Goal: Information Seeking & Learning: Find specific fact

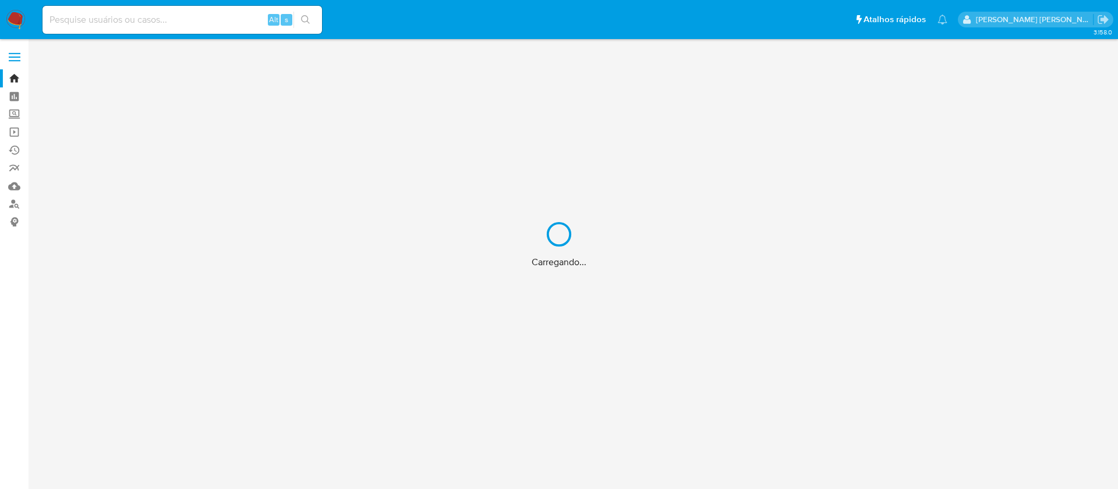
click at [218, 17] on div "Carregando..." at bounding box center [559, 244] width 1118 height 489
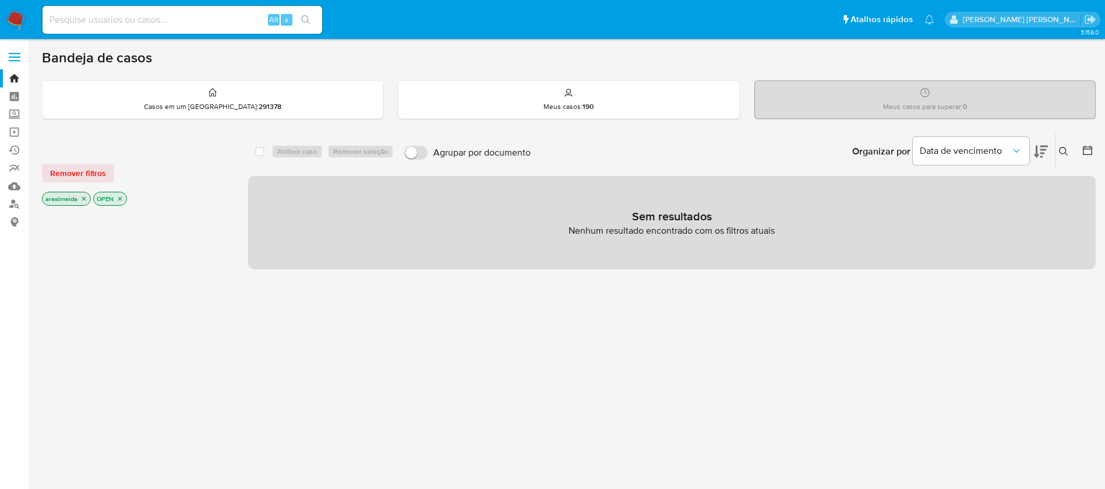
click at [107, 20] on input at bounding box center [183, 19] width 280 height 15
paste input "H8Fk1RC8IkkcMYX8mJDhz5jU"
type input "H8Fk1RC8IkkcMYX8mJDhz5jU"
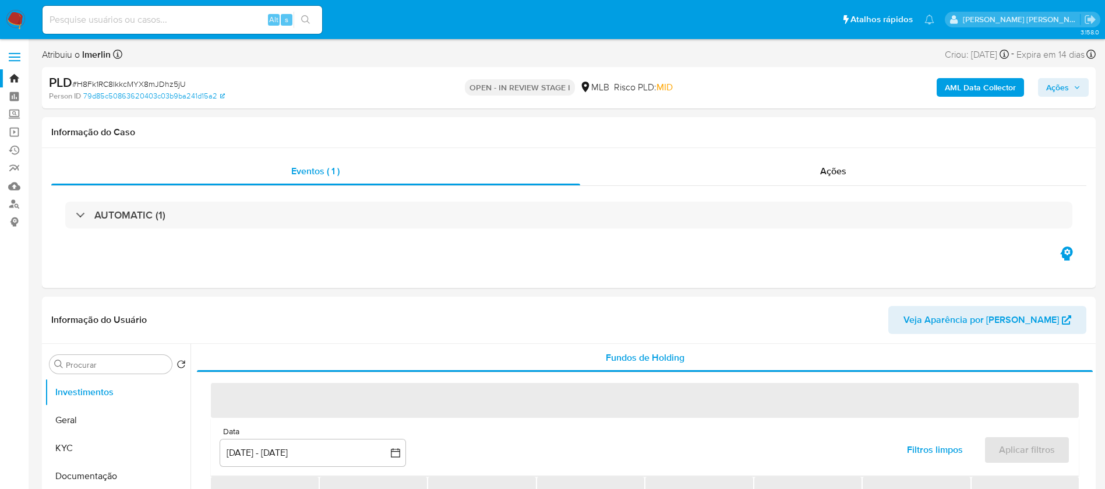
select select "10"
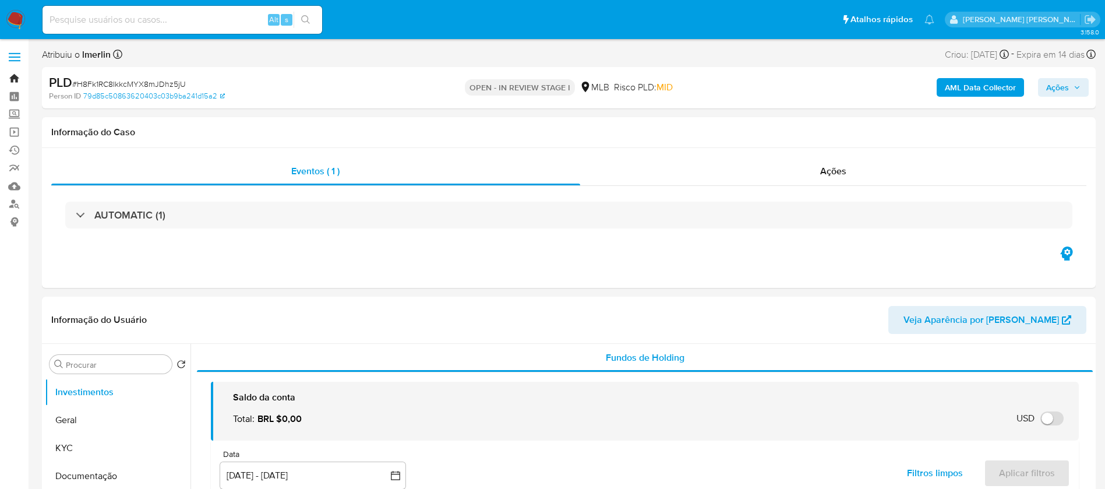
click at [12, 79] on link "Bandeja" at bounding box center [69, 78] width 139 height 18
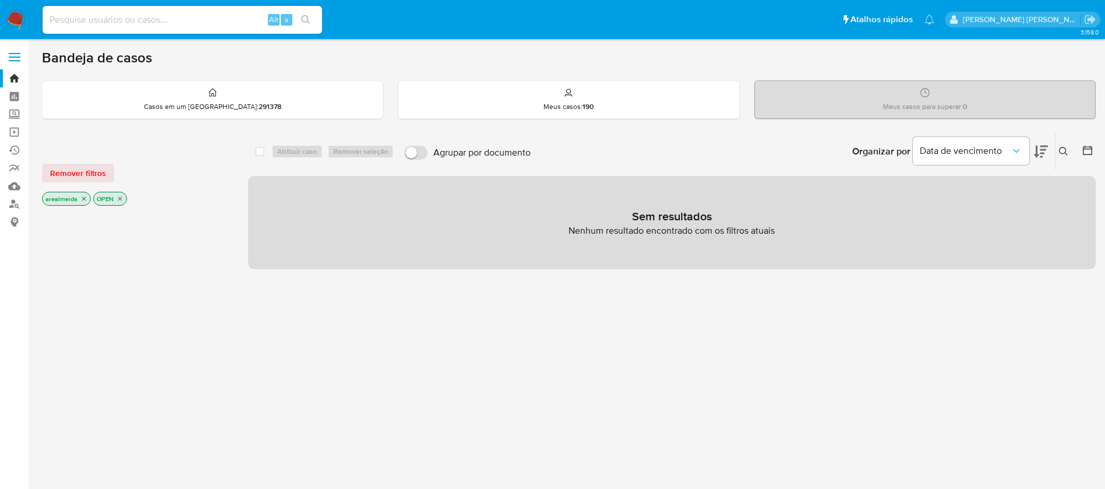
click at [84, 199] on icon "close-filter" at bounding box center [83, 198] width 7 height 7
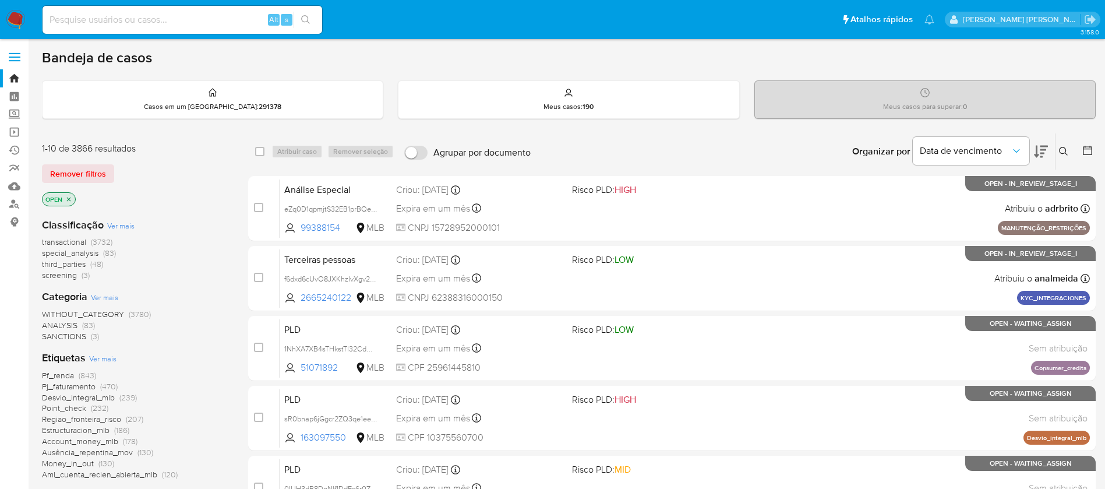
click at [70, 199] on icon "close-filter" at bounding box center [68, 199] width 7 height 7
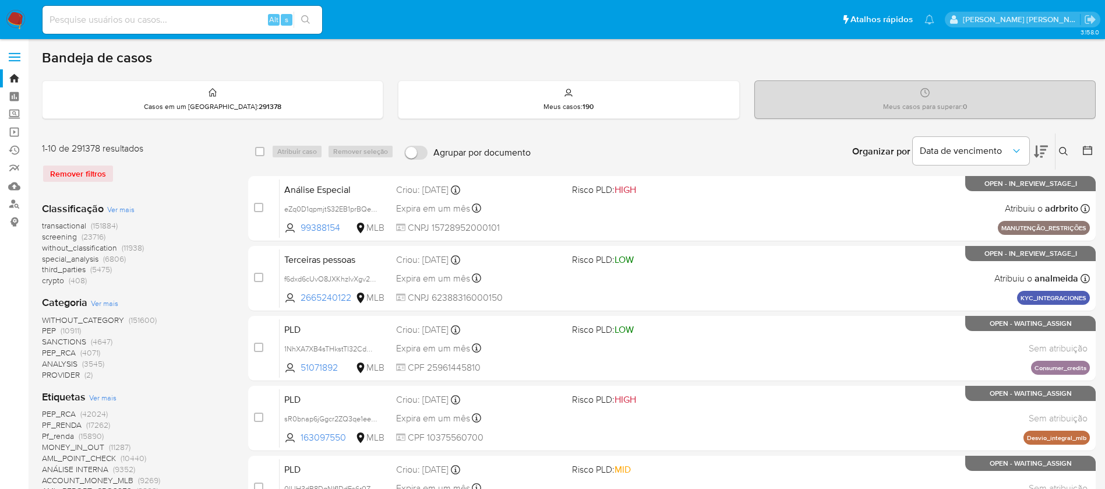
click at [190, 19] on input at bounding box center [183, 19] width 280 height 15
paste input "H8Fk1RC8IkkcMYX8mJDhz5jU"
type input "H8Fk1RC8IkkcMYX8mJDhz5jU"
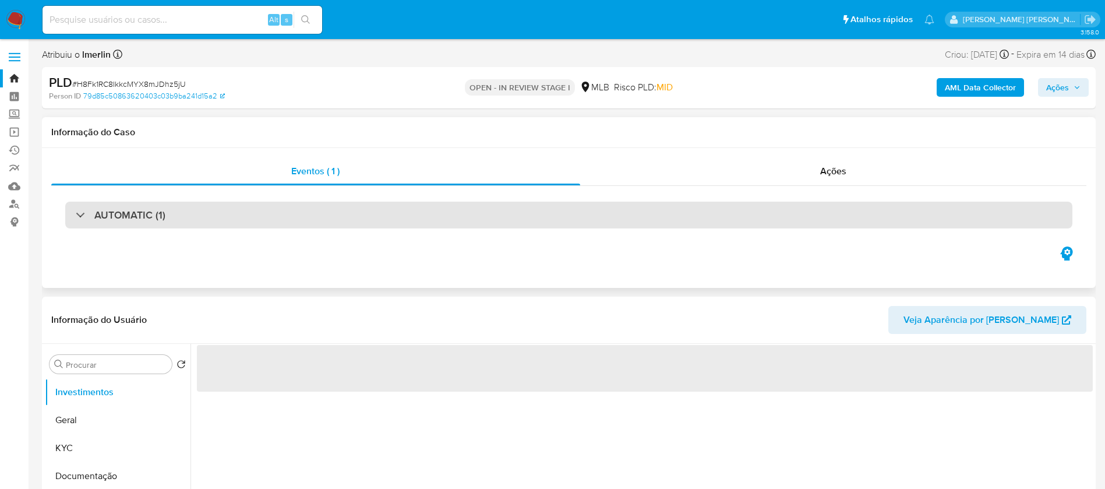
click at [317, 225] on div "AUTOMATIC (1)" at bounding box center [568, 215] width 1007 height 27
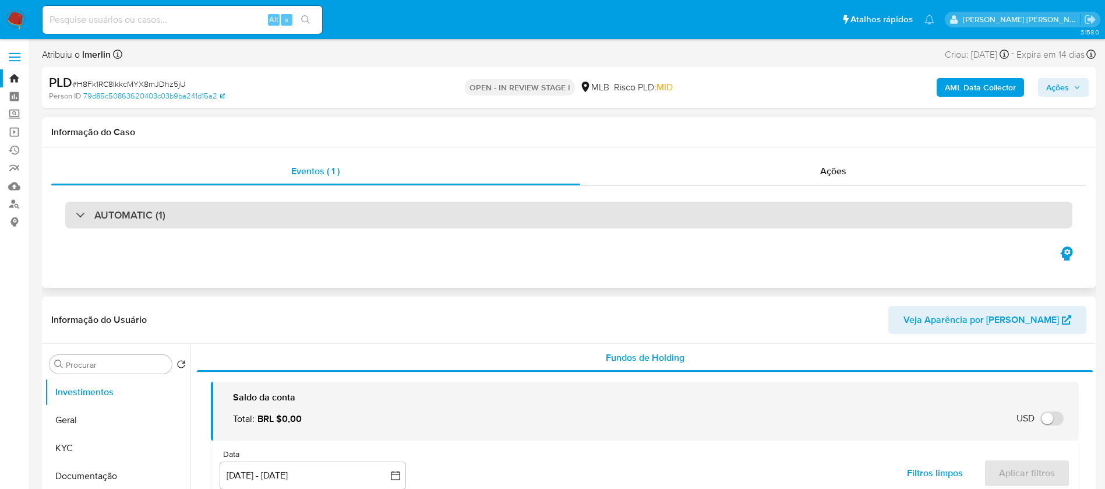
select select "10"
click at [313, 211] on div "AUTOMATIC (1)" at bounding box center [568, 215] width 1007 height 27
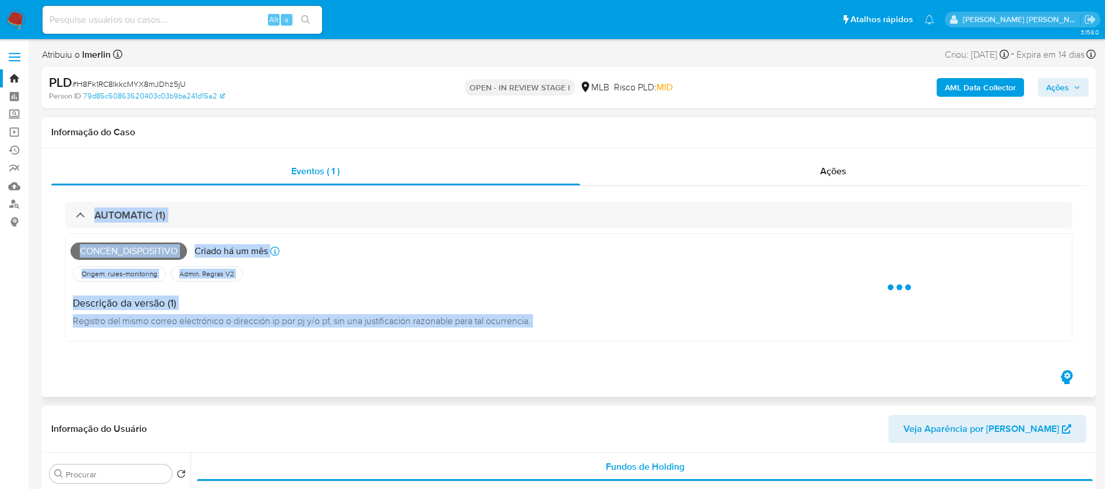
click at [448, 287] on div "Descrição da versão (1) Registro del mismo correo electrónico o dirección ip po…" at bounding box center [305, 310] width 470 height 52
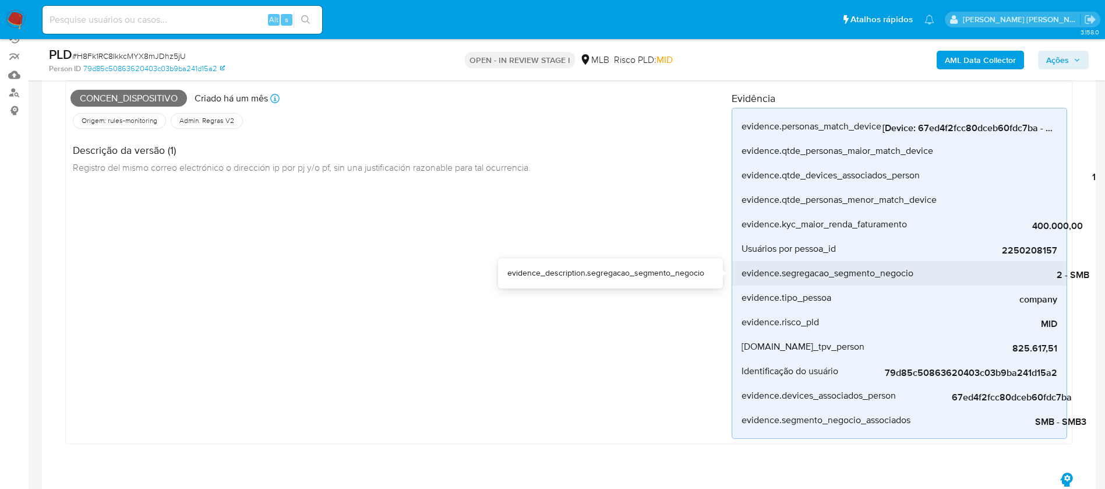
scroll to position [87, 0]
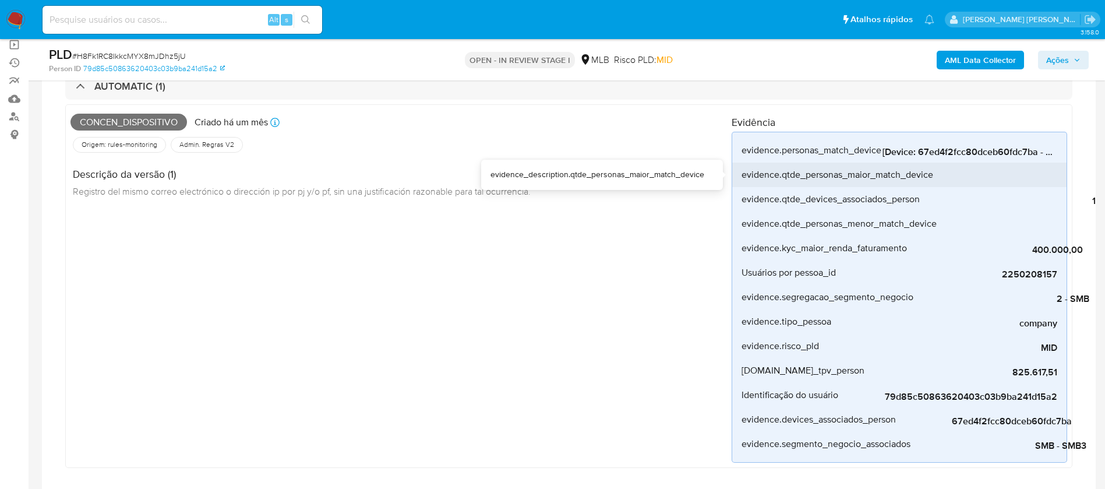
click at [911, 163] on div "evidence.qtde_personas_maior_match_device" at bounding box center [838, 175] width 192 height 24
drag, startPoint x: 947, startPoint y: 163, endPoint x: 977, endPoint y: 163, distance: 30.9
click at [977, 163] on li "evidence.qtde_personas_maior_match_device 5" at bounding box center [899, 175] width 334 height 24
click at [977, 163] on div "5" at bounding box center [1021, 175] width 175 height 24
click at [1051, 163] on div "5" at bounding box center [1021, 175] width 175 height 24
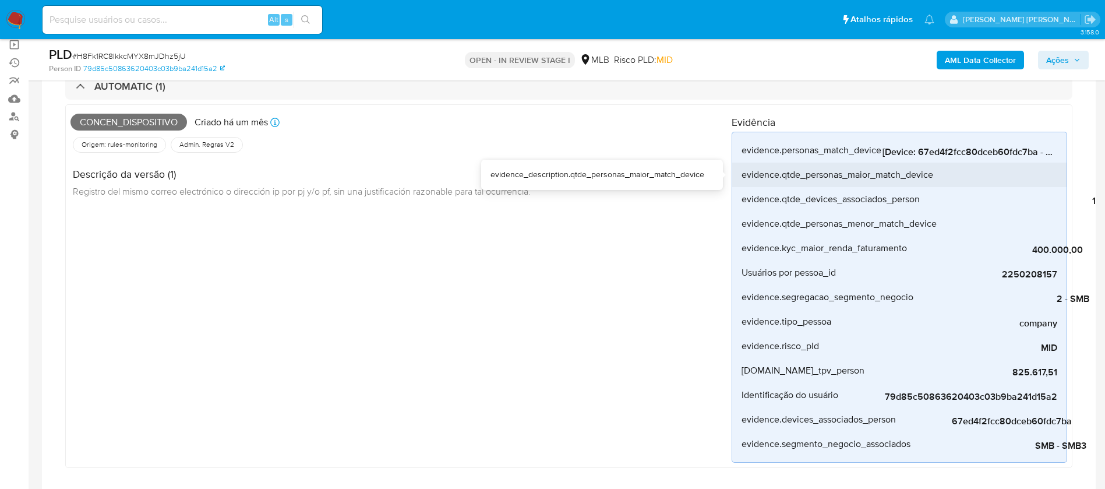
click at [1051, 165] on div "5" at bounding box center [1021, 175] width 175 height 24
click at [1051, 164] on div "5" at bounding box center [1021, 175] width 175 height 24
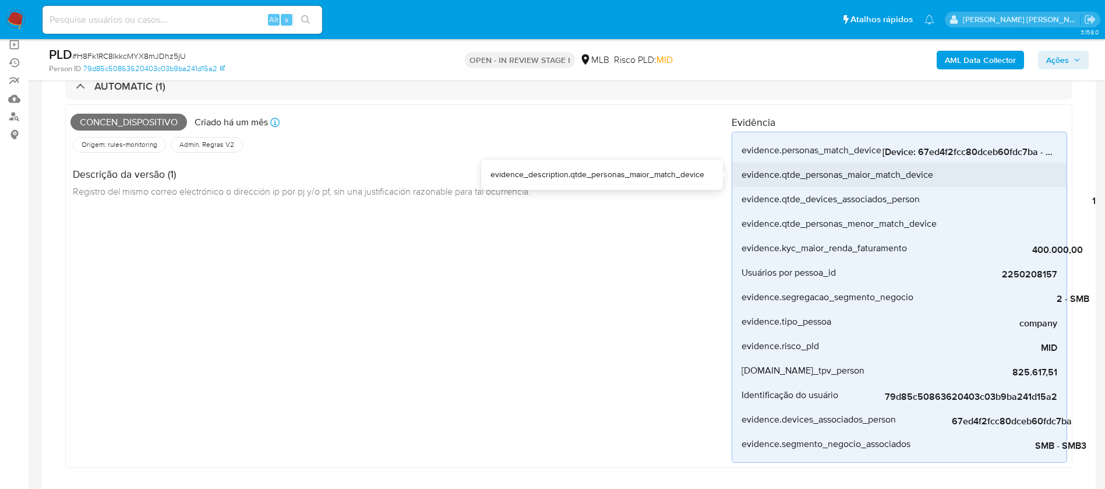
click at [889, 164] on div "evidence.qtde_personas_maior_match_device" at bounding box center [838, 175] width 192 height 24
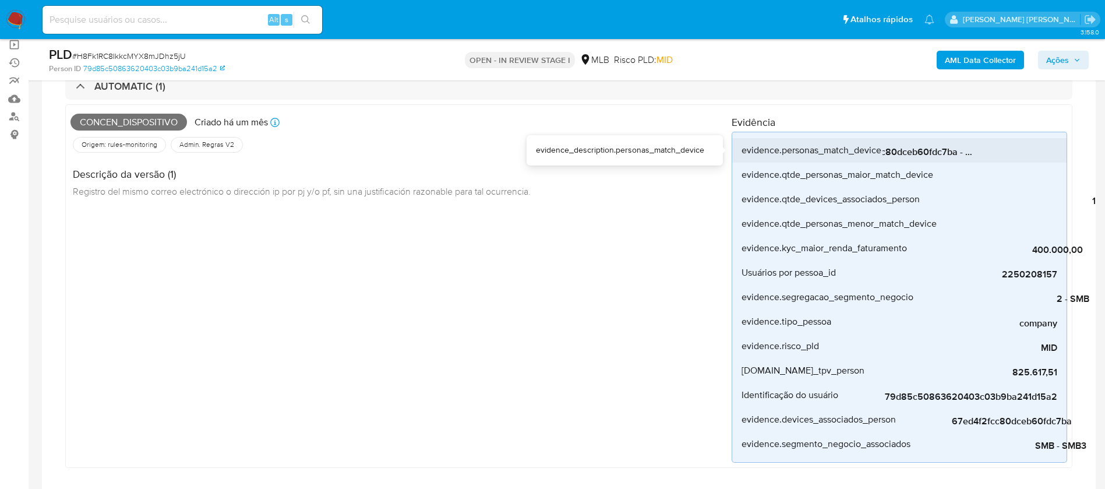
scroll to position [0, 199]
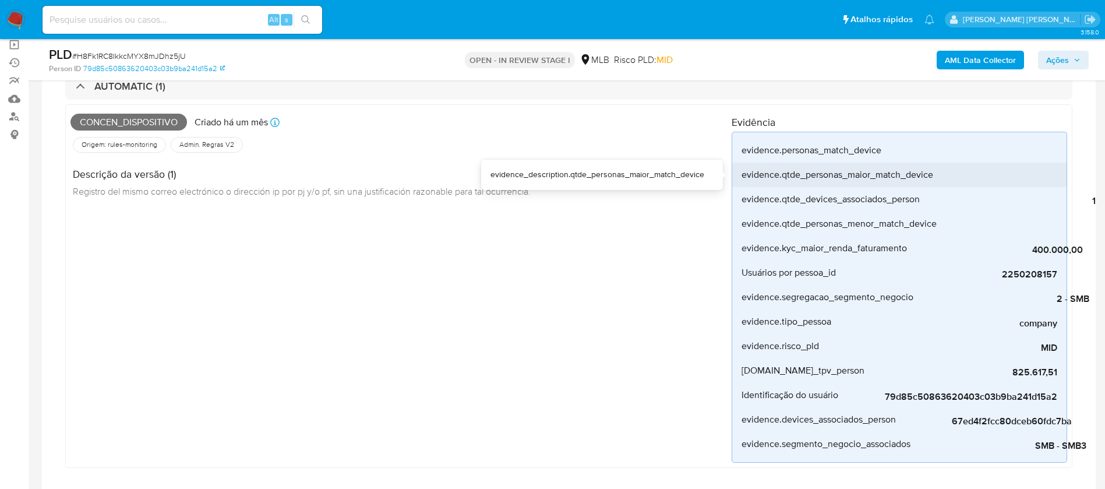
drag, startPoint x: 968, startPoint y: 163, endPoint x: 1001, endPoint y: 165, distance: 33.3
click at [993, 165] on div "5" at bounding box center [1021, 175] width 175 height 24
drag, startPoint x: 1001, startPoint y: 165, endPoint x: 1008, endPoint y: 165, distance: 7.0
click at [1008, 165] on div "5" at bounding box center [1021, 175] width 175 height 24
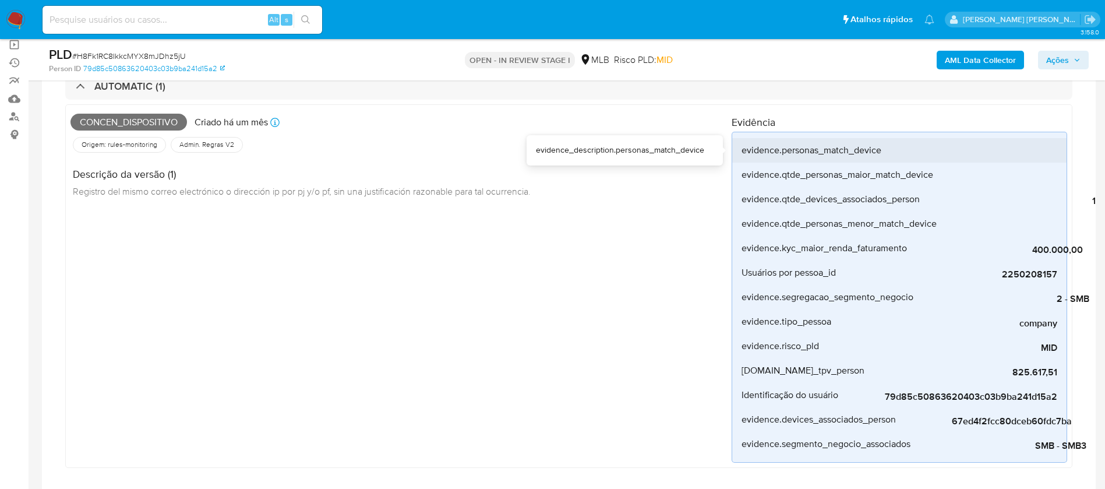
drag, startPoint x: 938, startPoint y: 164, endPoint x: 1019, endPoint y: 161, distance: 81.0
click at [1019, 161] on div "evidence.personas_match_device [Device: 67ed4f2fcc80dceb60fdc7ba - Personas: 01…" at bounding box center [900, 297] width 336 height 331
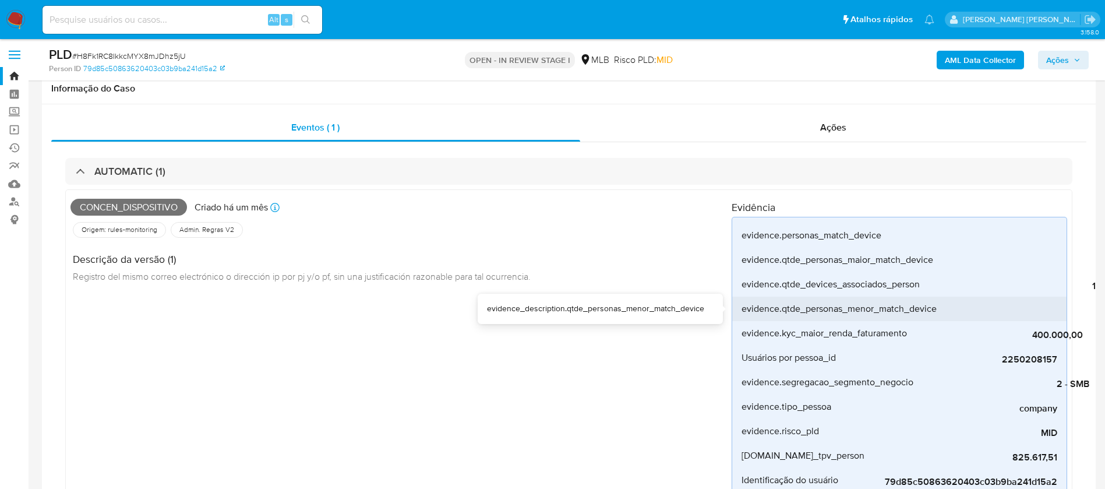
scroll to position [0, 0]
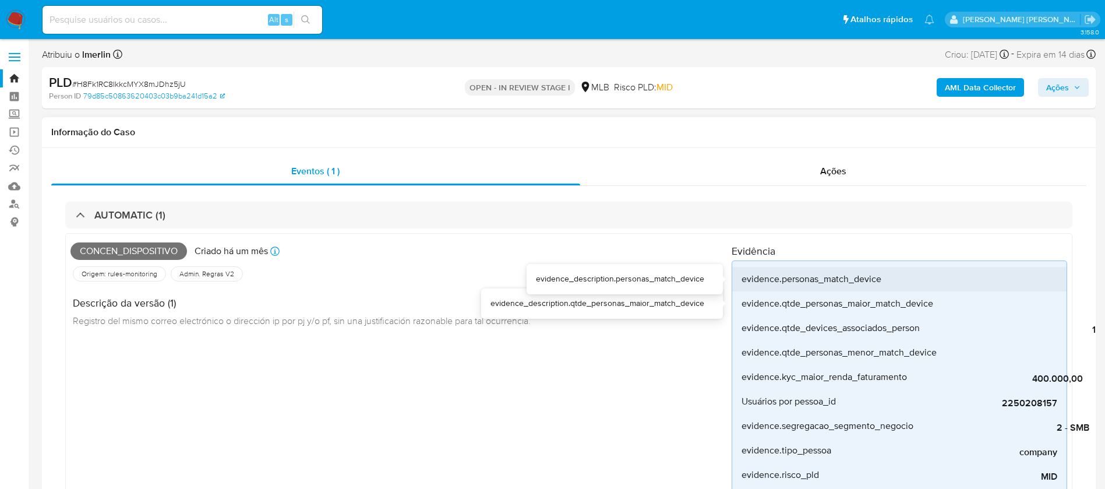
drag, startPoint x: 934, startPoint y: 290, endPoint x: 944, endPoint y: 290, distance: 9.9
click at [934, 290] on div "evidence.personas_match_device [Device: 67ed4f2fcc80dceb60fdc7ba - Personas: 01…" at bounding box center [900, 425] width 336 height 331
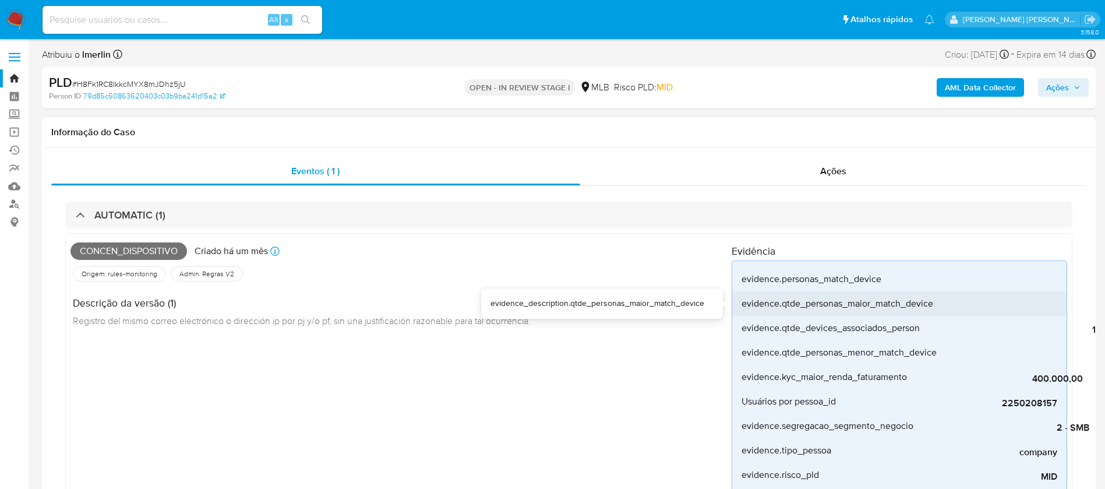
click at [982, 291] on div "5" at bounding box center [1021, 303] width 175 height 24
drag, startPoint x: 990, startPoint y: 292, endPoint x: 976, endPoint y: 291, distance: 14.6
click at [986, 291] on div "5" at bounding box center [1021, 303] width 175 height 24
drag, startPoint x: 941, startPoint y: 291, endPoint x: 909, endPoint y: 289, distance: 31.5
click at [919, 291] on li "evidence.qtde_personas_maior_match_device 5" at bounding box center [899, 303] width 334 height 24
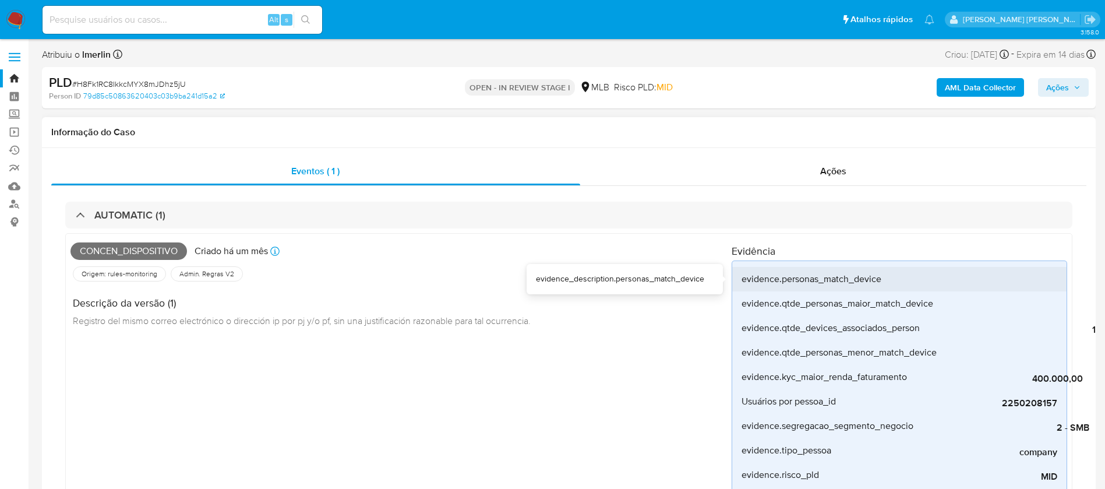
scroll to position [0, 414]
